Goal: Task Accomplishment & Management: Manage account settings

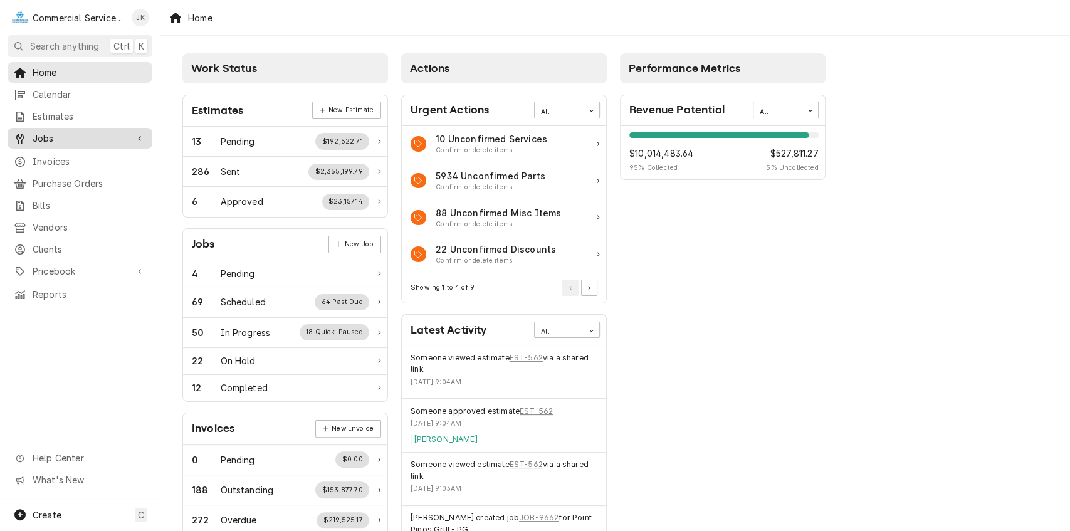
click at [68, 133] on span "Jobs" at bounding box center [80, 138] width 95 height 13
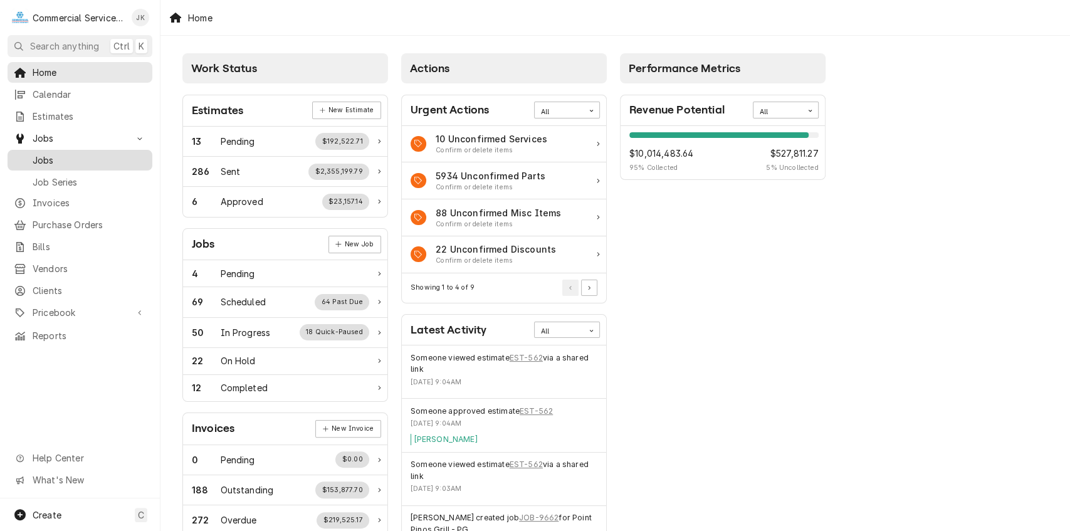
click at [70, 152] on div "Jobs" at bounding box center [80, 160] width 140 height 16
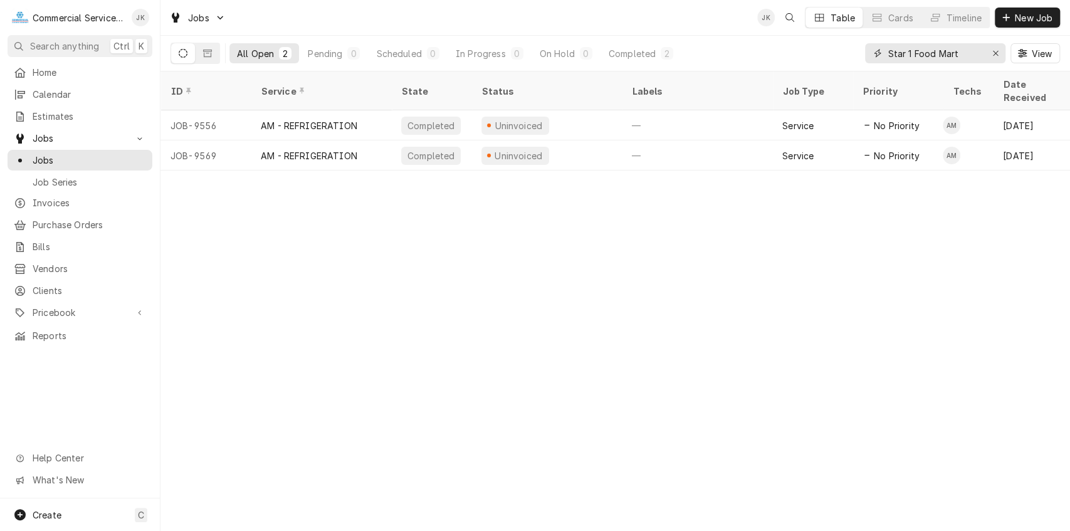
click at [965, 49] on input "Star 1 Food Mart" at bounding box center [934, 53] width 94 height 20
type input "S"
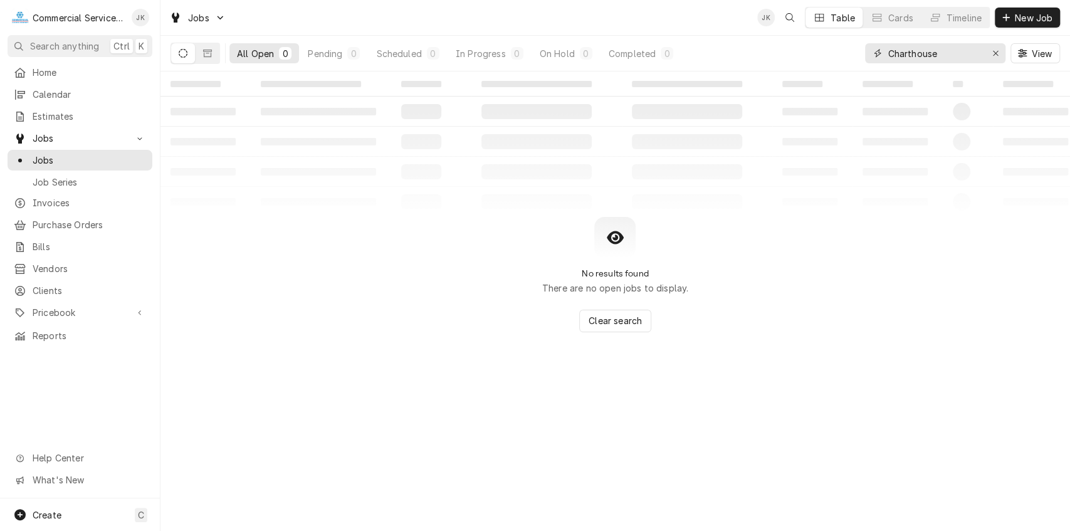
click at [910, 53] on input "Charthouse" at bounding box center [934, 53] width 94 height 20
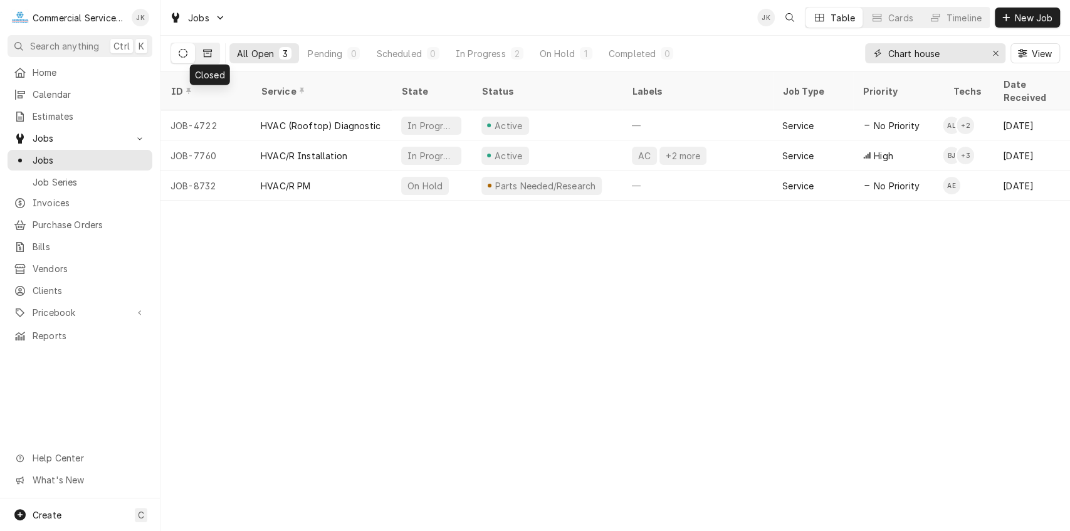
type input "Chart house"
click at [209, 53] on icon "Dynamic Content Wrapper" at bounding box center [207, 53] width 9 height 9
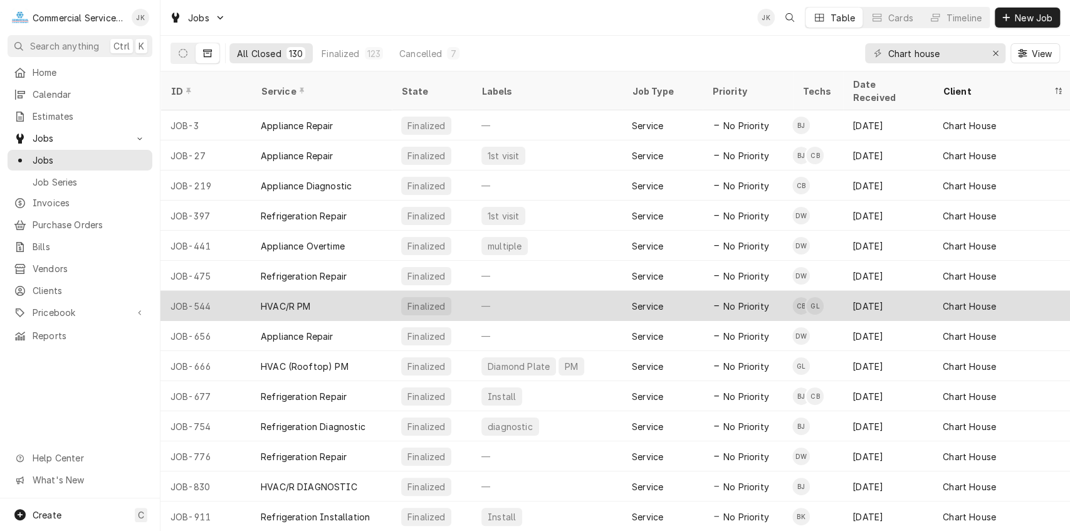
click at [330, 291] on div "HVAC/R PM" at bounding box center [321, 306] width 140 height 30
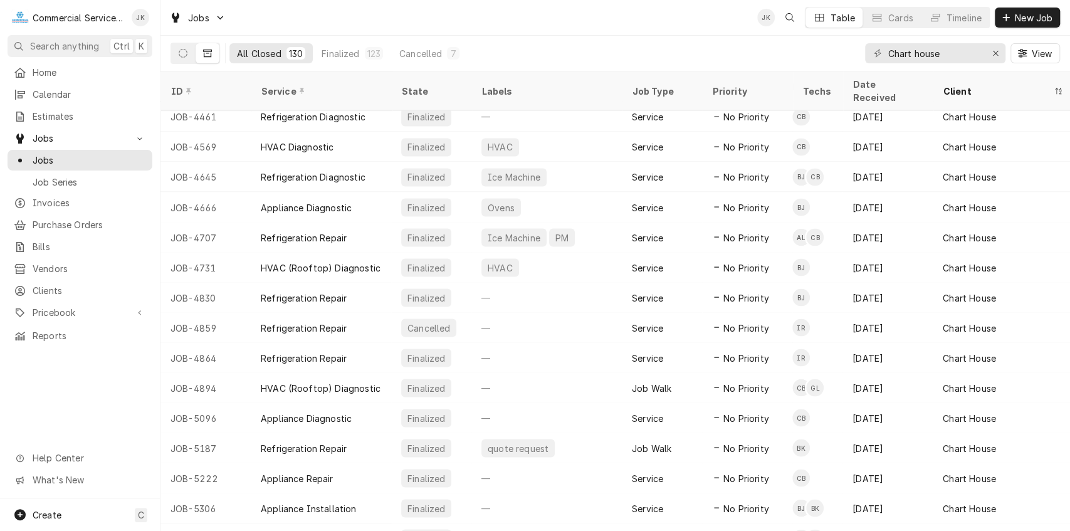
scroll to position [1516, 0]
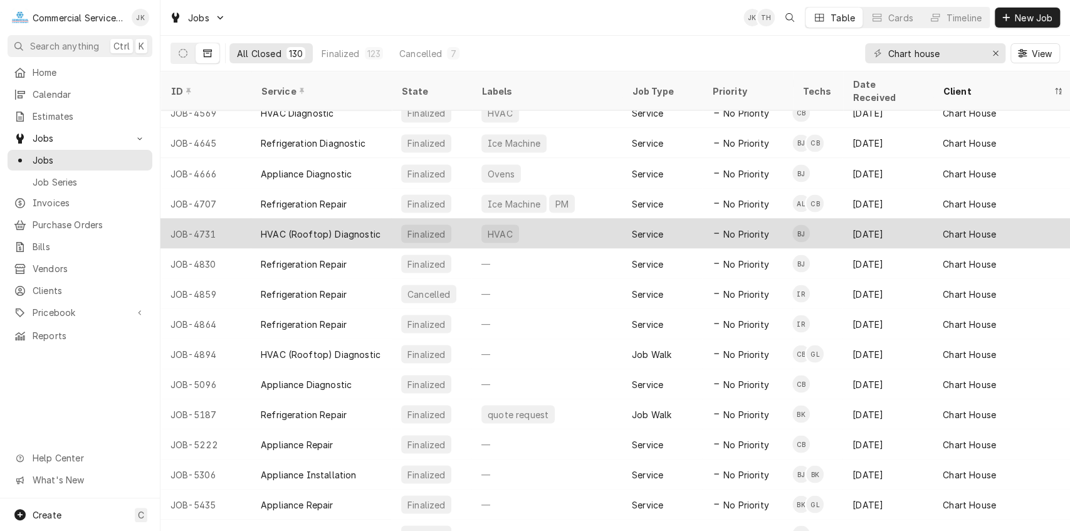
click at [382, 218] on div "HVAC (Rooftop) Diagnostic" at bounding box center [321, 233] width 140 height 30
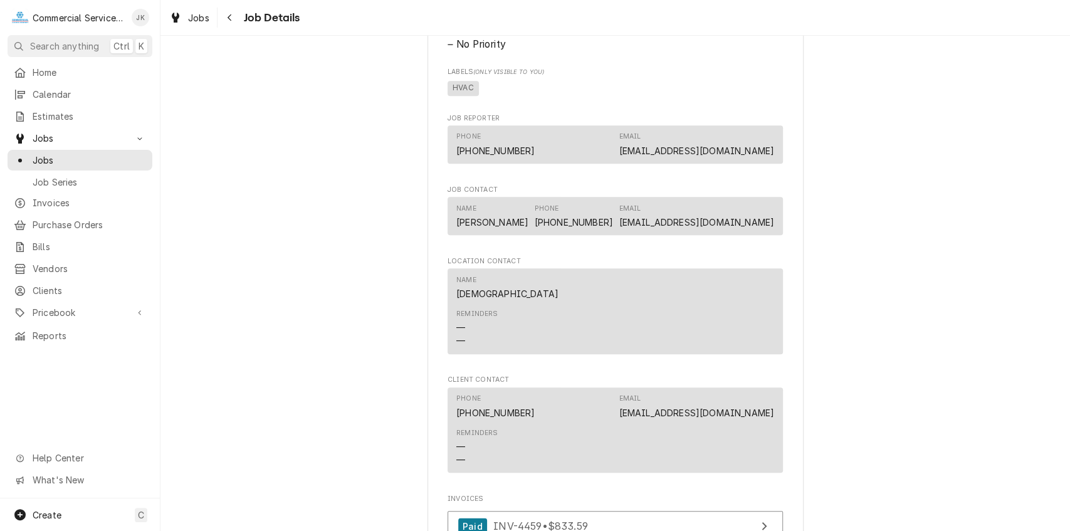
scroll to position [731, 0]
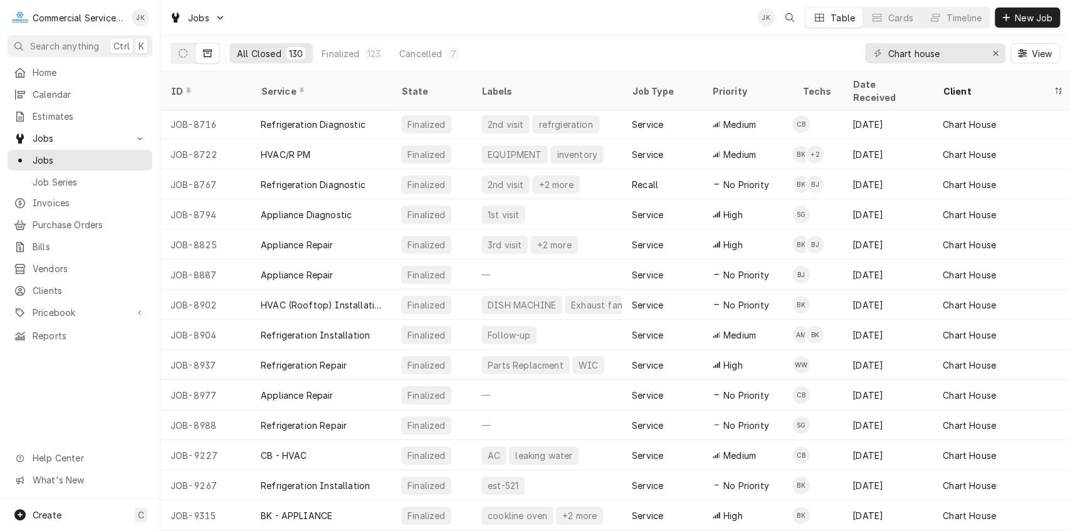
scroll to position [3274, 0]
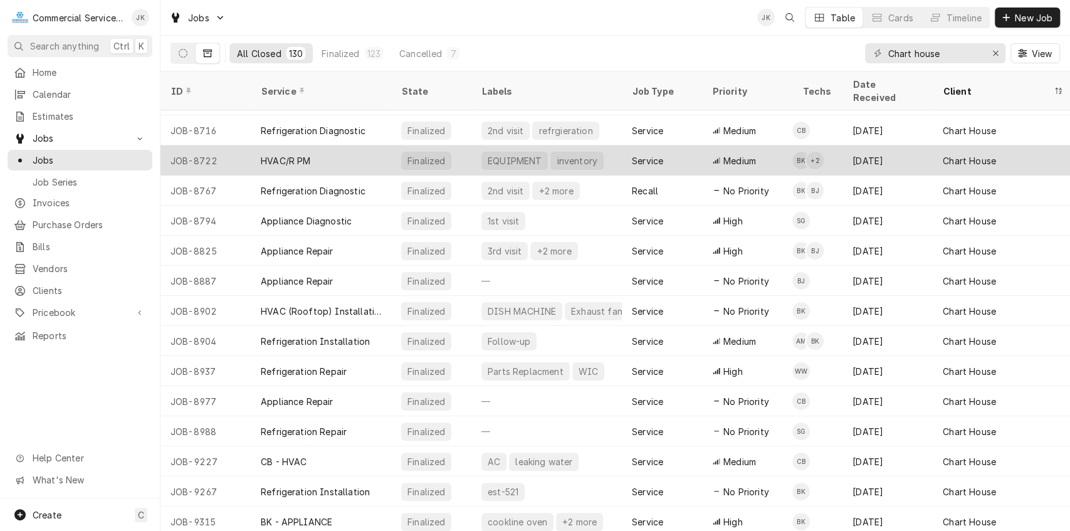
click at [572, 154] on div "inventory" at bounding box center [576, 160] width 43 height 13
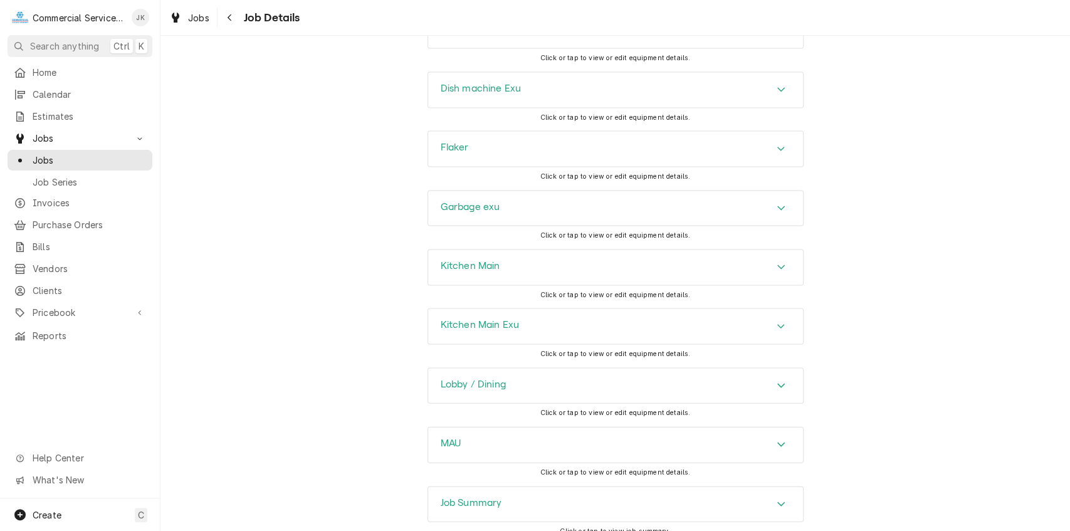
scroll to position [1672, 0]
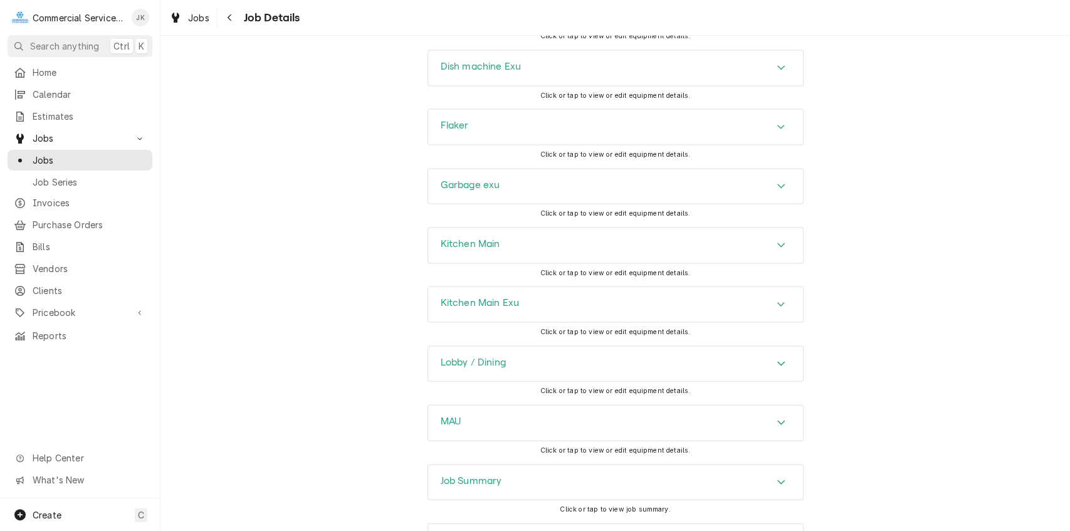
click at [475, 309] on h3 "Kitchen Main Exu" at bounding box center [480, 303] width 79 height 12
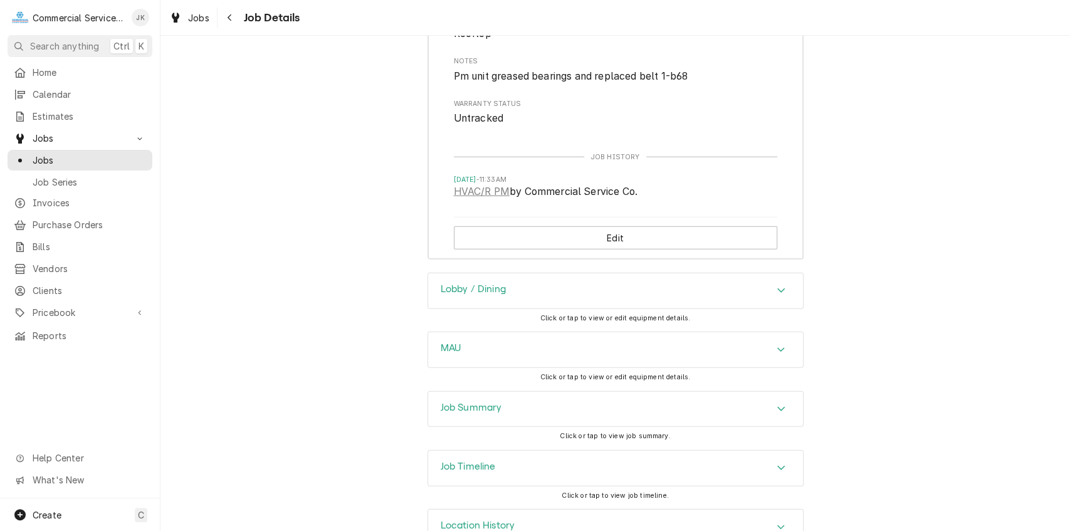
scroll to position [2167, 0]
